Goal: Information Seeking & Learning: Learn about a topic

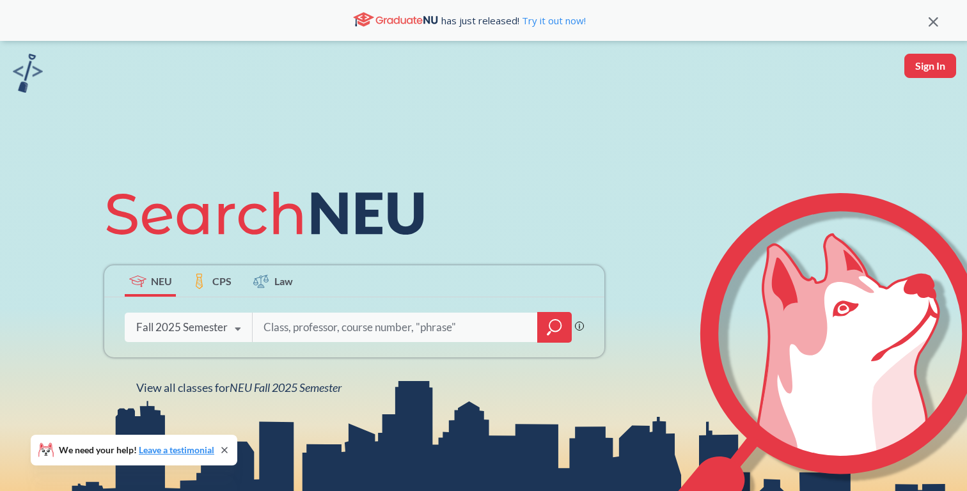
click at [235, 325] on icon at bounding box center [237, 330] width 24 height 36
click at [315, 328] on input "search" at bounding box center [395, 327] width 266 height 27
type input "animal"
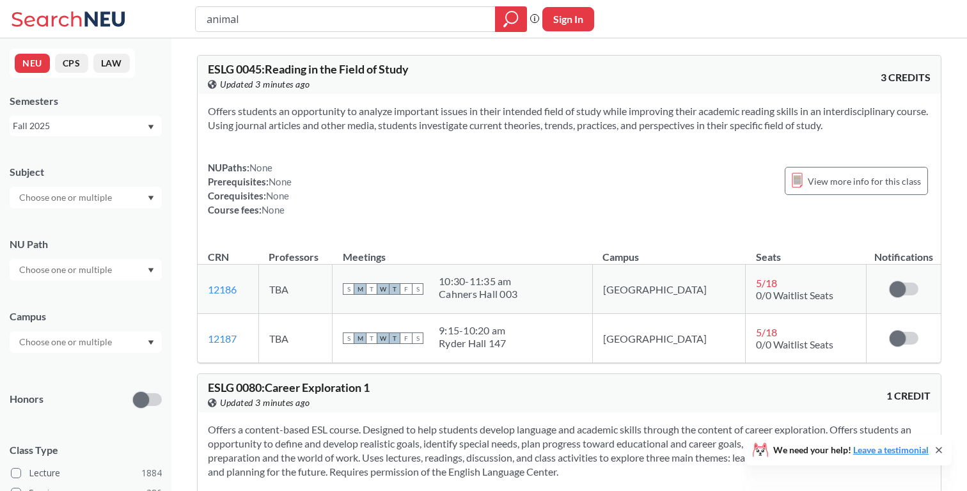
click at [99, 195] on input "text" at bounding box center [66, 197] width 107 height 15
click at [91, 196] on input "text" at bounding box center [66, 197] width 107 height 15
type input "v"
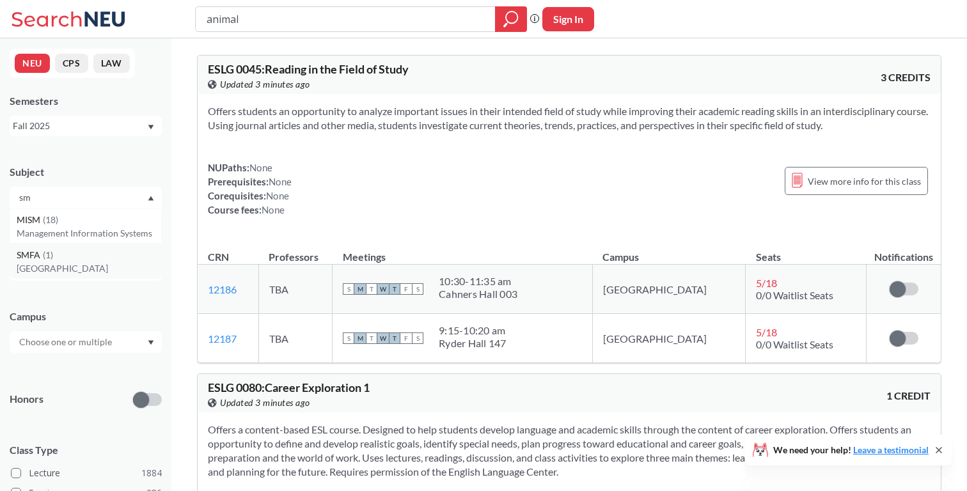
type input "sm"
click at [99, 257] on div "SMFA ( 1 )" at bounding box center [89, 255] width 145 height 14
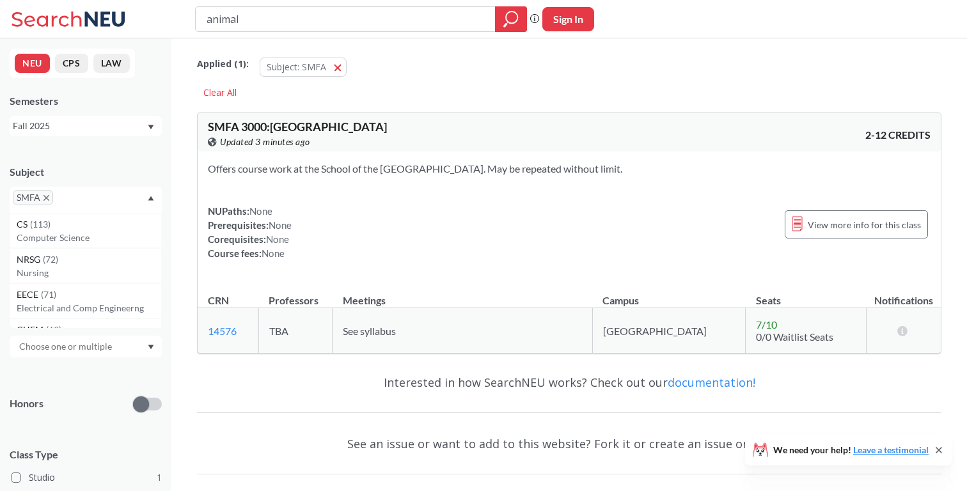
click at [459, 21] on input "animal" at bounding box center [345, 19] width 281 height 22
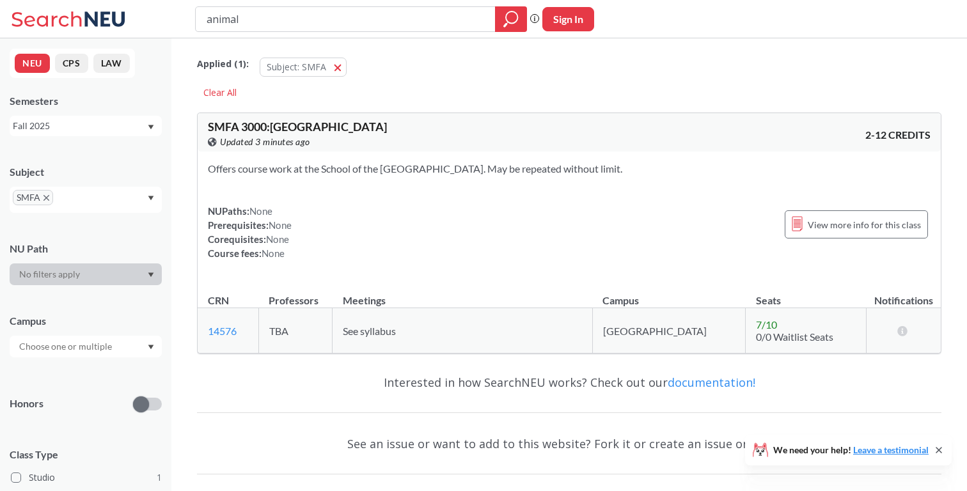
click at [459, 21] on input "animal" at bounding box center [345, 19] width 281 height 22
click at [470, 54] on div "Applied ( 1 ): Subject: SMFA SMFA" at bounding box center [569, 64] width 745 height 38
click at [942, 450] on icon at bounding box center [939, 450] width 10 height 10
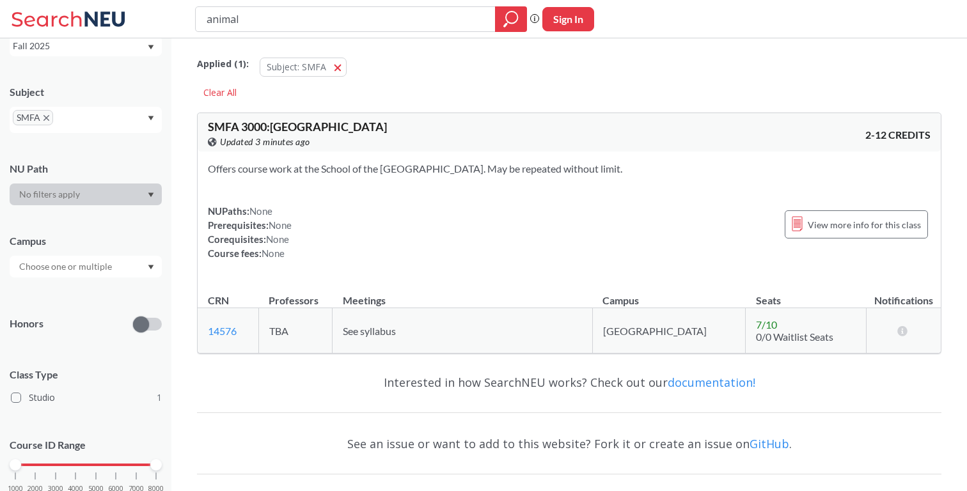
scroll to position [67, 0]
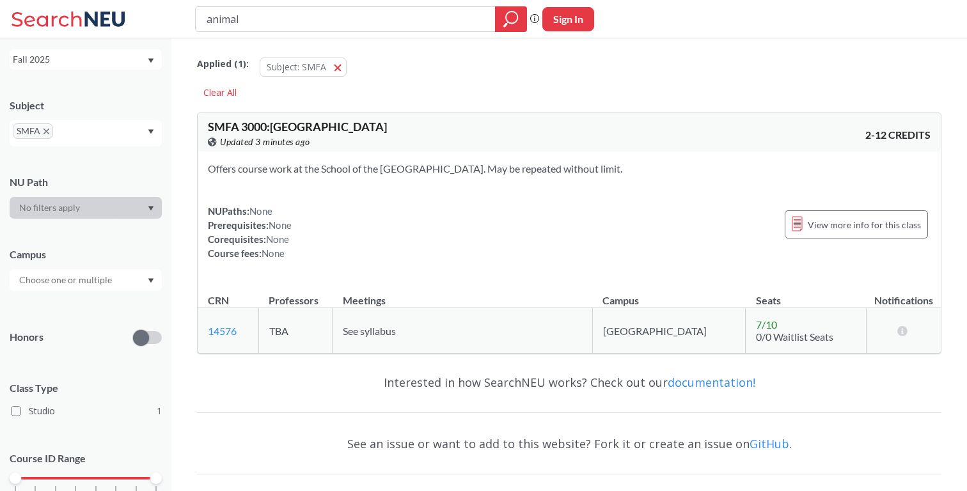
click at [150, 209] on icon "Dropdown arrow" at bounding box center [151, 208] width 6 height 5
click at [47, 132] on icon "X to remove pill" at bounding box center [46, 132] width 6 height 6
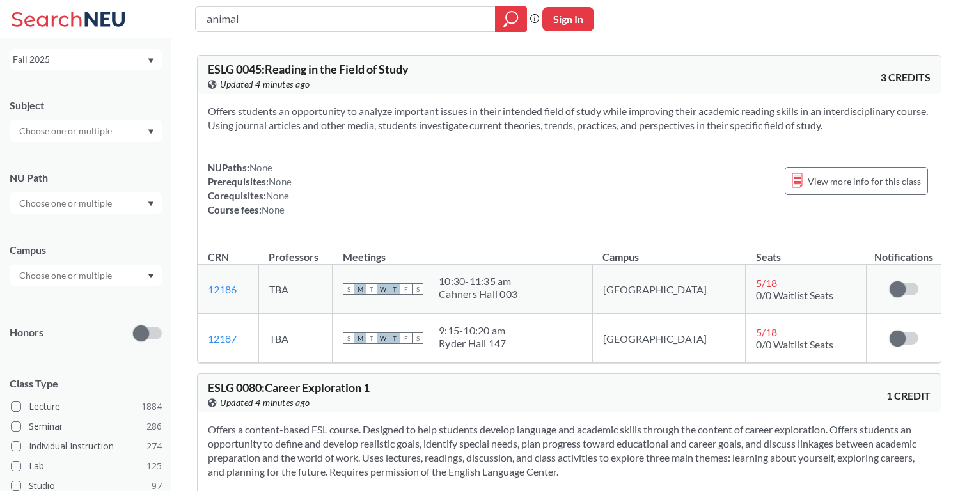
click at [85, 138] on input "text" at bounding box center [66, 130] width 107 height 15
click at [86, 166] on p "Biology" at bounding box center [89, 165] width 145 height 13
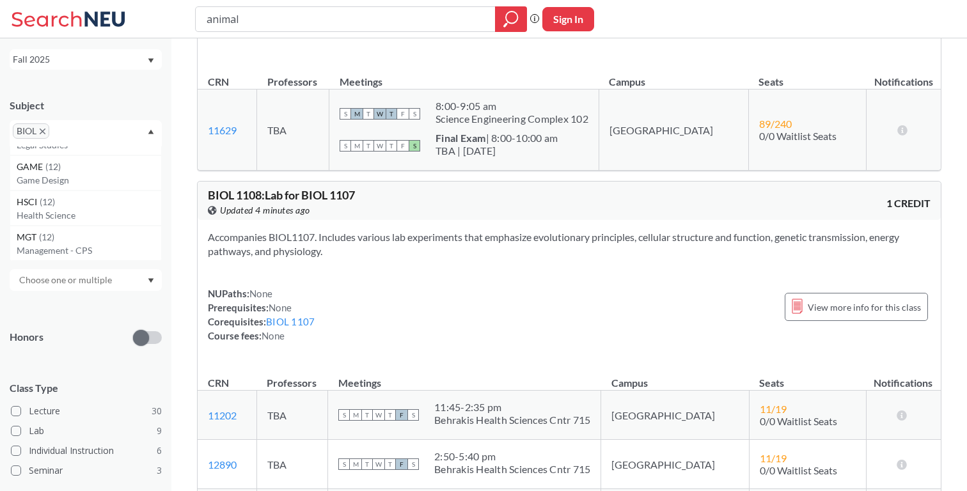
scroll to position [2226, 0]
click at [104, 227] on p "Health Science" at bounding box center [89, 232] width 145 height 13
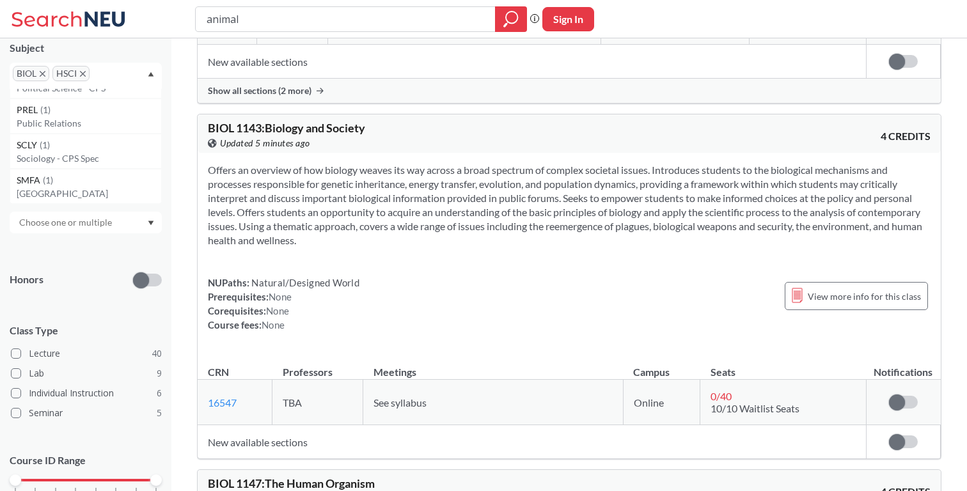
scroll to position [3724, 0]
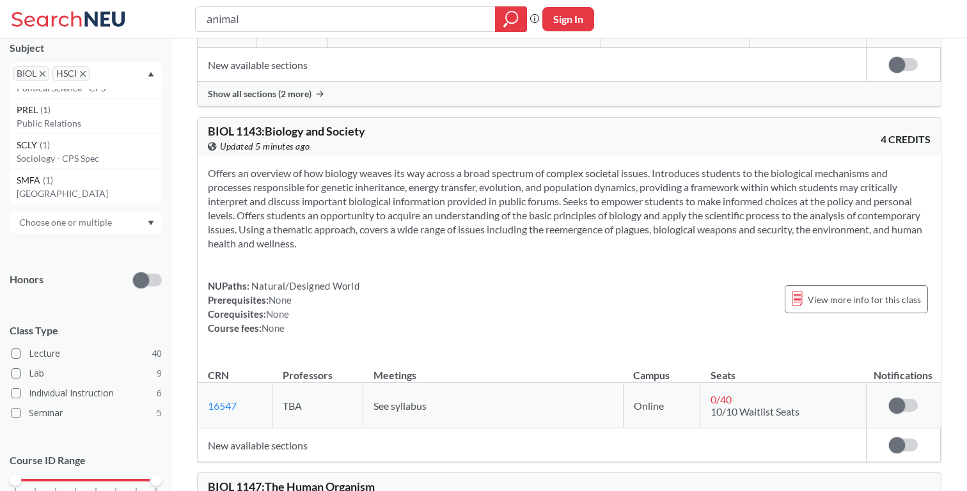
click at [292, 27] on input "animal" at bounding box center [345, 19] width 281 height 22
type input "vet"
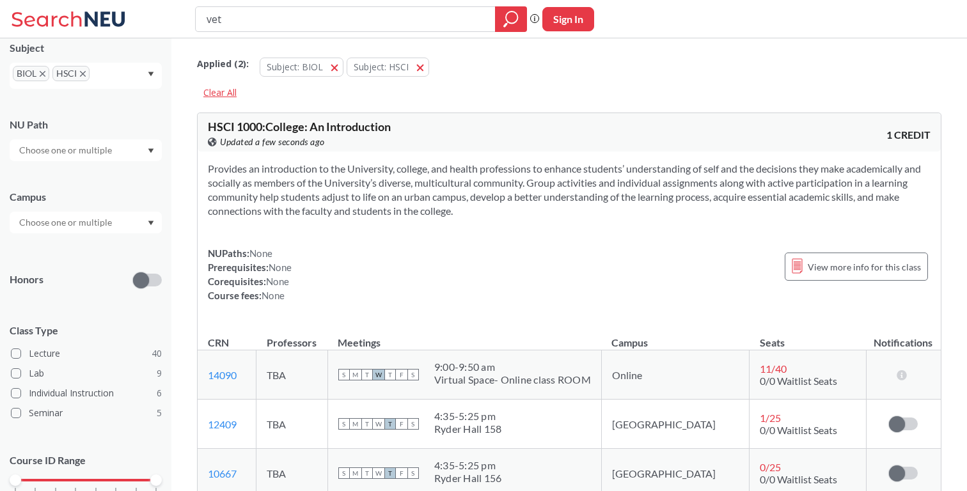
click at [217, 88] on div "Clear All" at bounding box center [220, 92] width 46 height 19
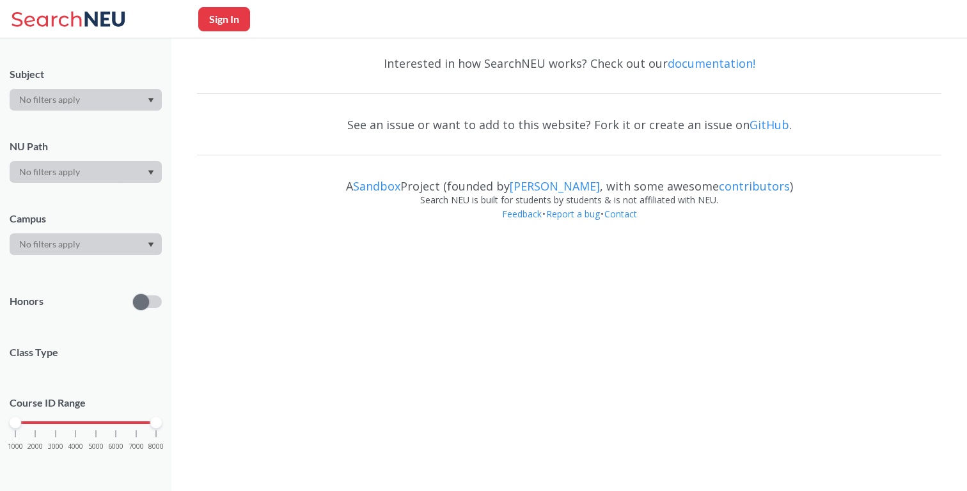
scroll to position [124, 0]
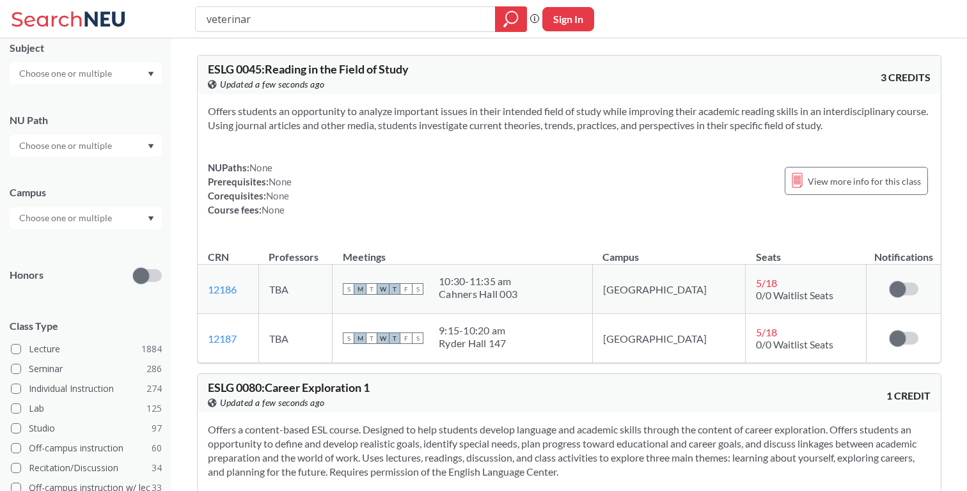
type input "veterinary"
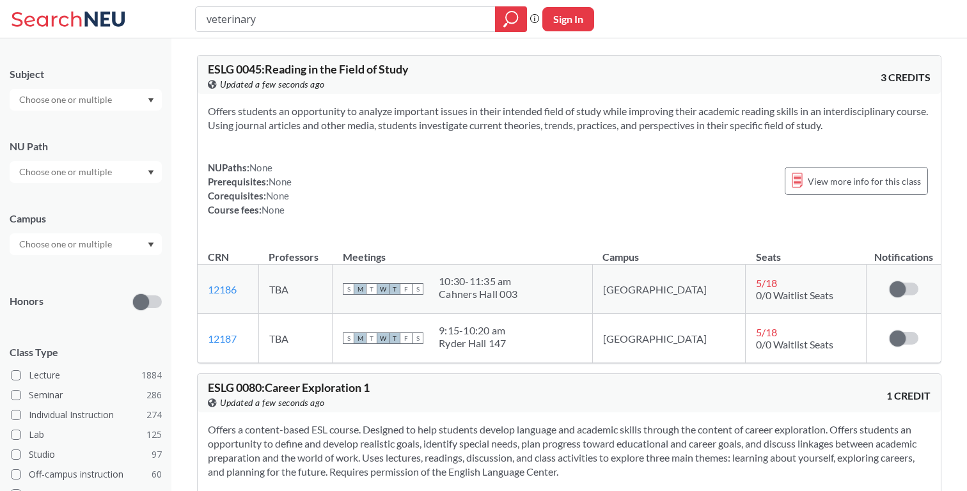
scroll to position [124, 0]
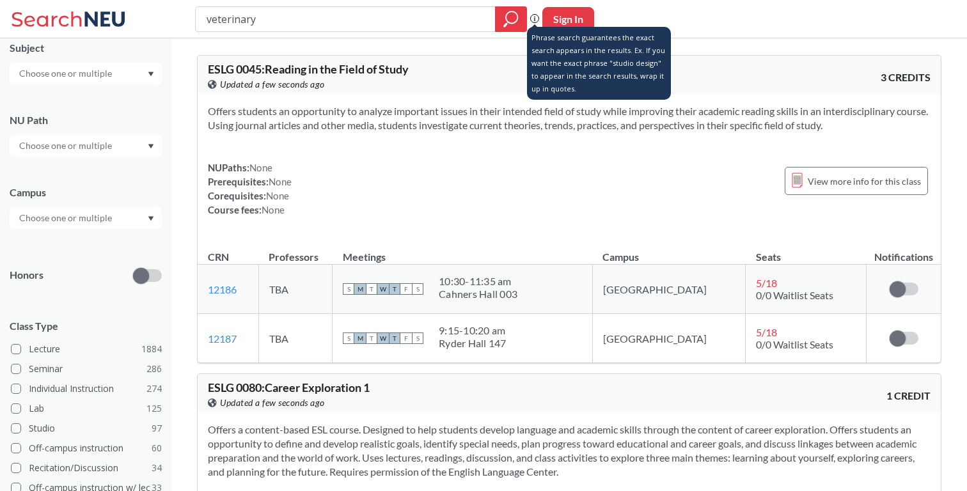
click at [532, 16] on icon at bounding box center [534, 18] width 9 height 9
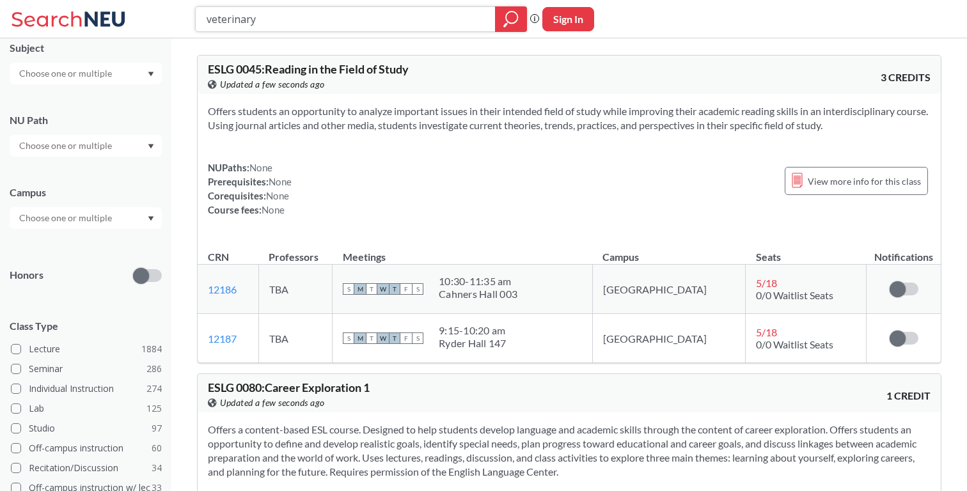
click at [317, 24] on input "veterinary" at bounding box center [345, 19] width 281 height 22
type input ""veterinary""
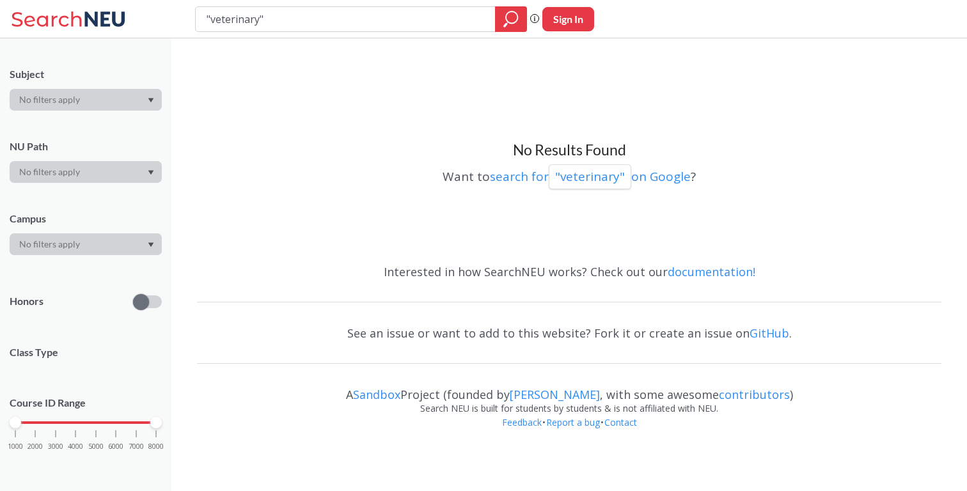
click at [281, 26] on input ""veterinary"" at bounding box center [345, 19] width 281 height 22
click at [258, 22] on input ""veterinary"" at bounding box center [345, 19] width 281 height 22
type input ""vet""
type input ""animal""
